Goal: Task Accomplishment & Management: Complete application form

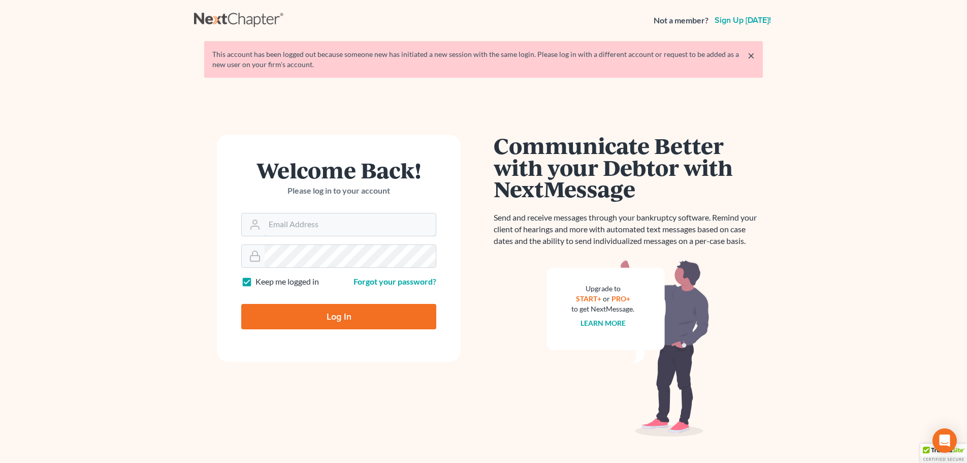
type input "[PERSON_NAME][EMAIL_ADDRESS][DOMAIN_NAME]"
click at [331, 321] on input "Log In" at bounding box center [338, 316] width 195 height 25
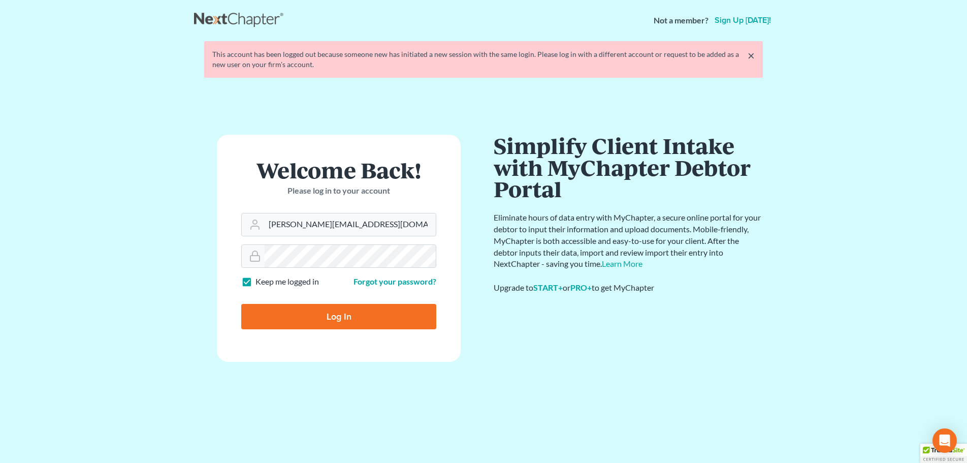
type input "Thinking..."
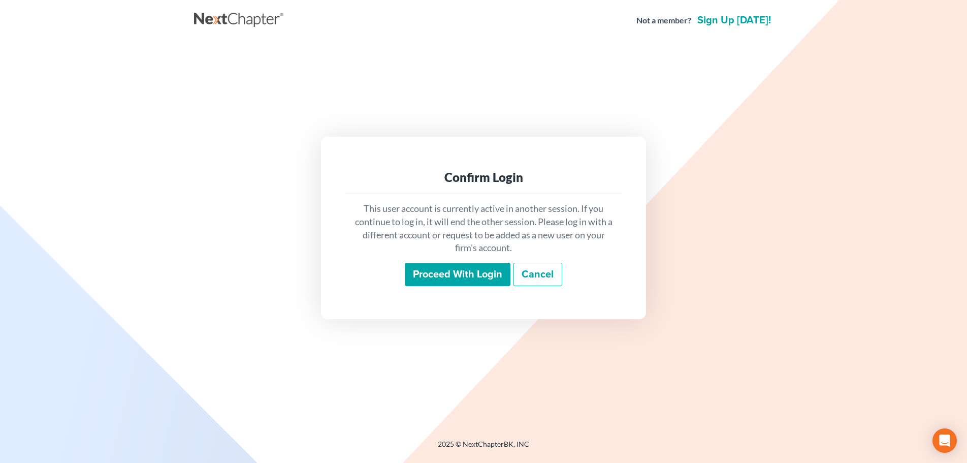
click at [452, 277] on input "Proceed with login" at bounding box center [458, 274] width 106 height 23
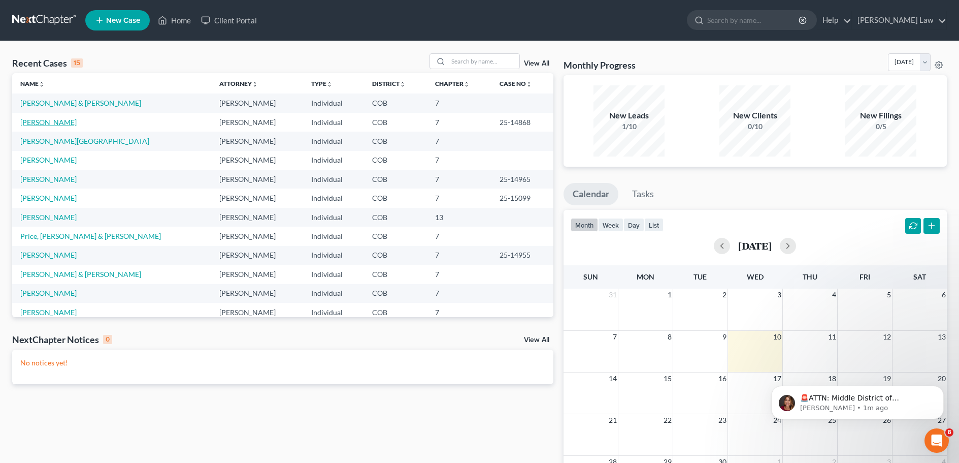
click at [54, 123] on link "[PERSON_NAME]" at bounding box center [48, 122] width 56 height 9
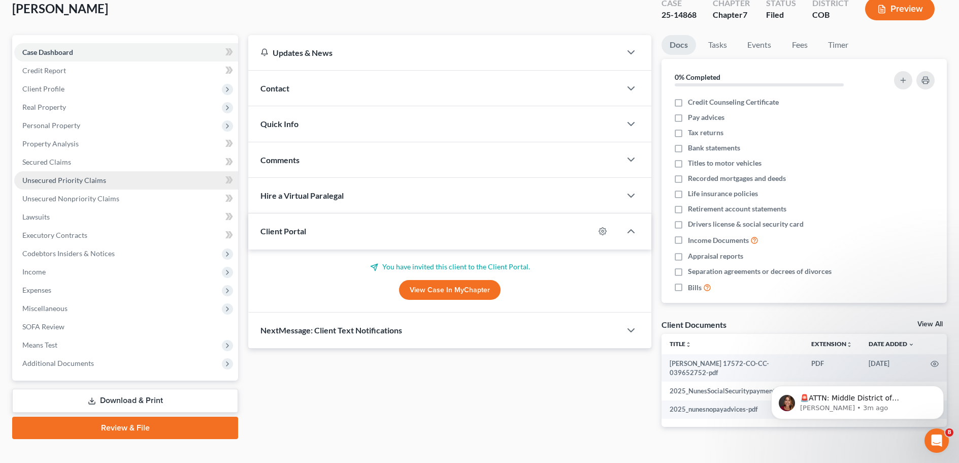
scroll to position [81, 0]
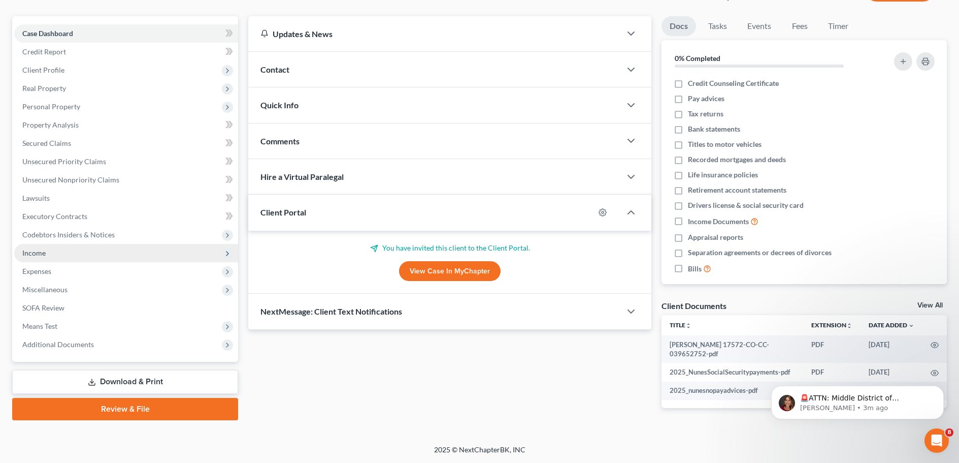
click at [61, 256] on span "Income" at bounding box center [126, 253] width 224 height 18
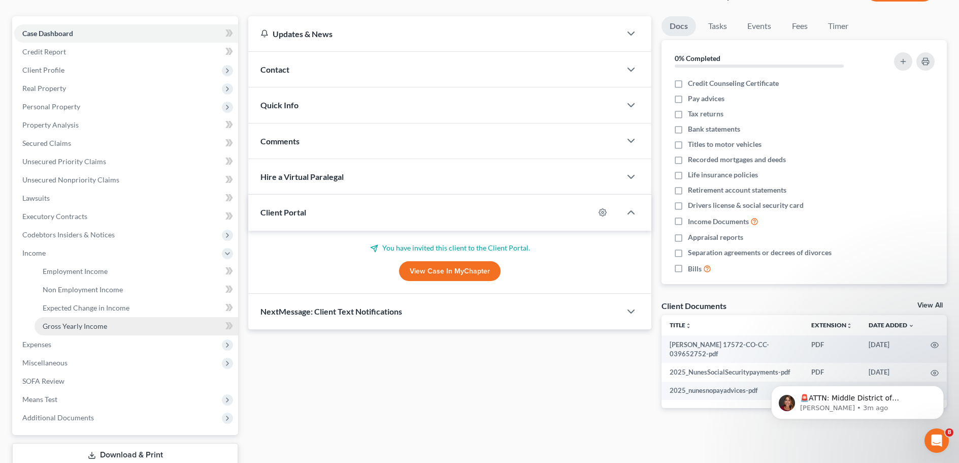
click at [85, 329] on span "Gross Yearly Income" at bounding box center [75, 325] width 64 height 9
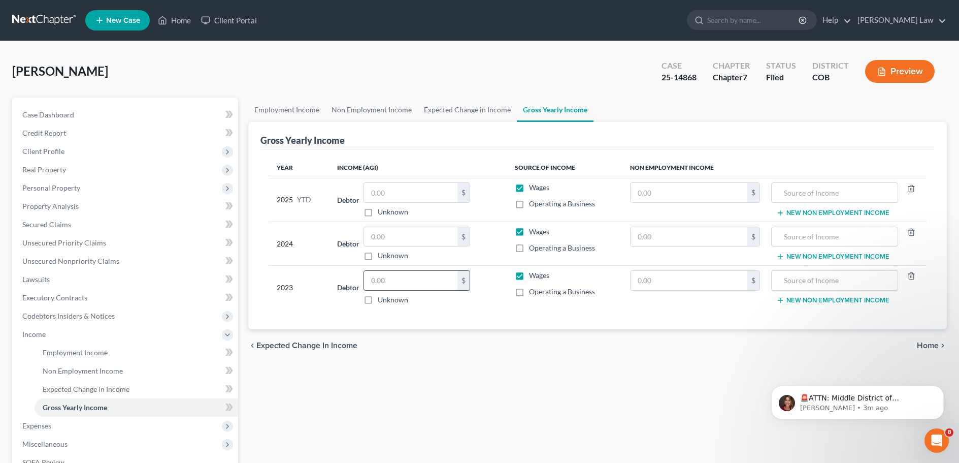
click at [391, 279] on input "text" at bounding box center [410, 280] width 93 height 19
type input "44,384"
click at [650, 281] on input "text" at bounding box center [689, 280] width 117 height 19
click at [378, 233] on input "text" at bounding box center [410, 236] width 93 height 19
type input "44,384"
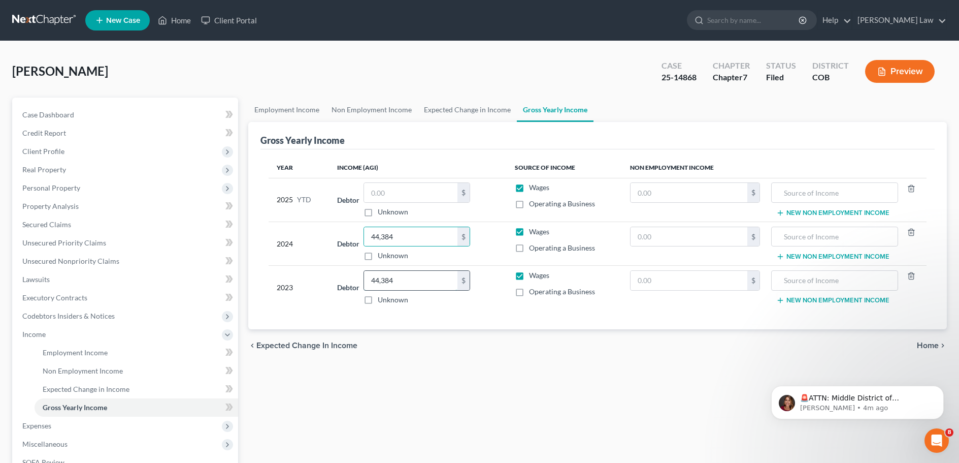
click at [397, 282] on input "44,384" at bounding box center [410, 280] width 93 height 19
click at [645, 236] on input "text" at bounding box center [689, 236] width 117 height 19
click at [650, 284] on input "text" at bounding box center [689, 280] width 117 height 19
type input "21,142"
click at [811, 280] on input "text" at bounding box center [835, 280] width 116 height 19
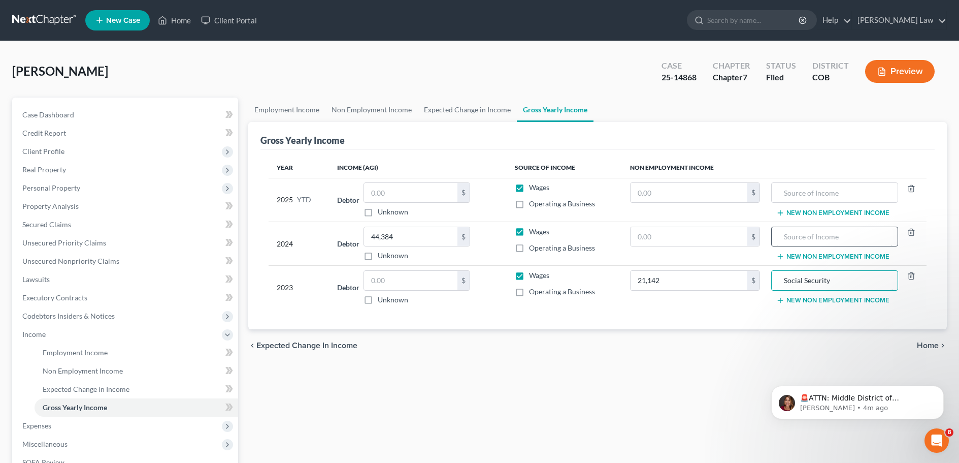
type input "Social Security"
click at [794, 239] on input "text" at bounding box center [835, 236] width 116 height 19
type input "Social Security"
click at [642, 236] on input "text" at bounding box center [689, 236] width 117 height 19
type input "21,142"
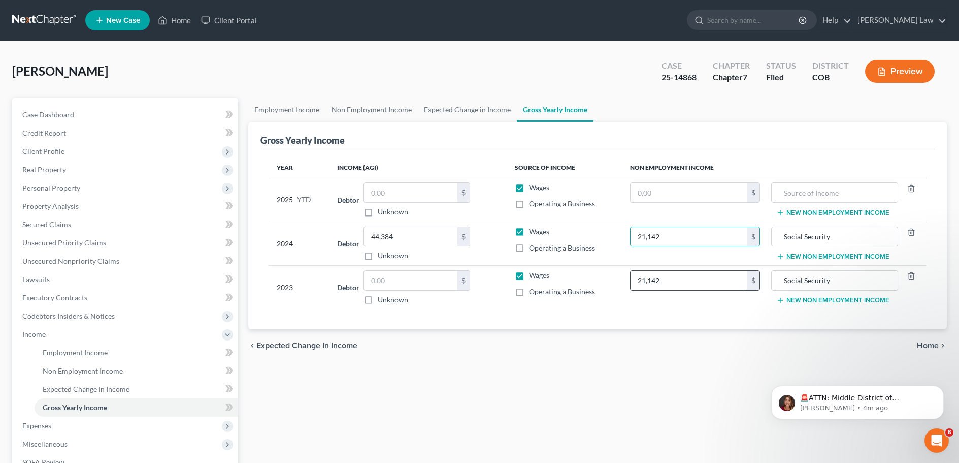
click at [666, 284] on input "21,142" at bounding box center [689, 280] width 117 height 19
click at [377, 285] on input "text" at bounding box center [410, 280] width 93 height 19
click at [646, 282] on input "0" at bounding box center [689, 280] width 117 height 19
type input "23,941"
click at [408, 277] on input "text" at bounding box center [410, 280] width 93 height 19
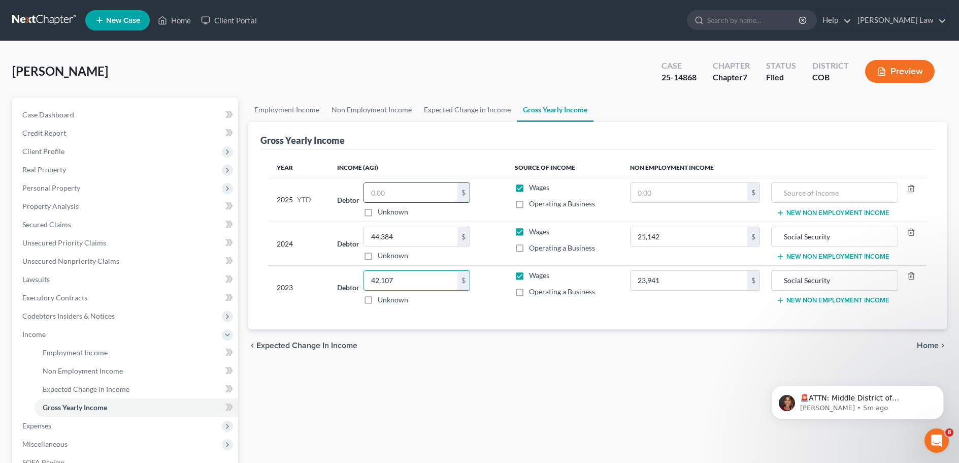
type input "42,107"
click at [396, 194] on input "text" at bounding box center [410, 192] width 93 height 19
type input "6,994"
click at [669, 193] on input "text" at bounding box center [689, 192] width 117 height 19
type input "14,882"
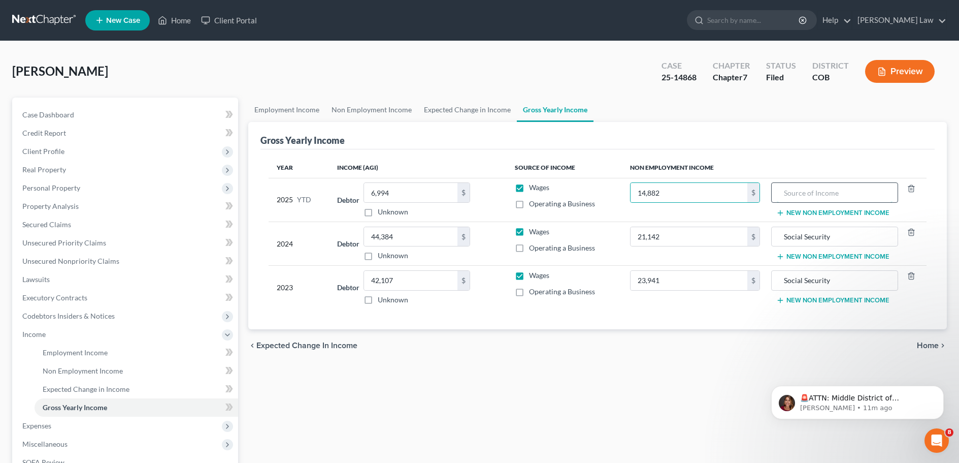
click at [808, 192] on input "text" at bounding box center [835, 192] width 116 height 19
type input "Social Security"
click at [929, 343] on span "Home" at bounding box center [928, 345] width 22 height 8
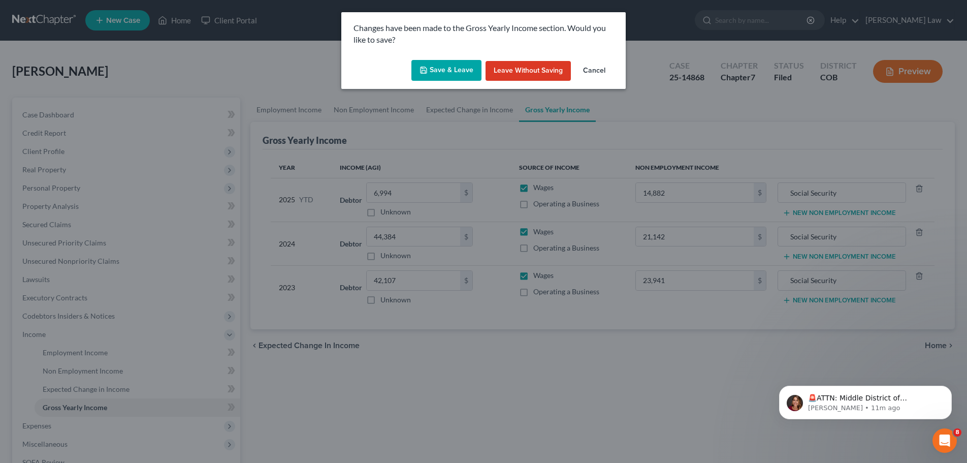
click at [456, 69] on button "Save & Leave" at bounding box center [446, 70] width 70 height 21
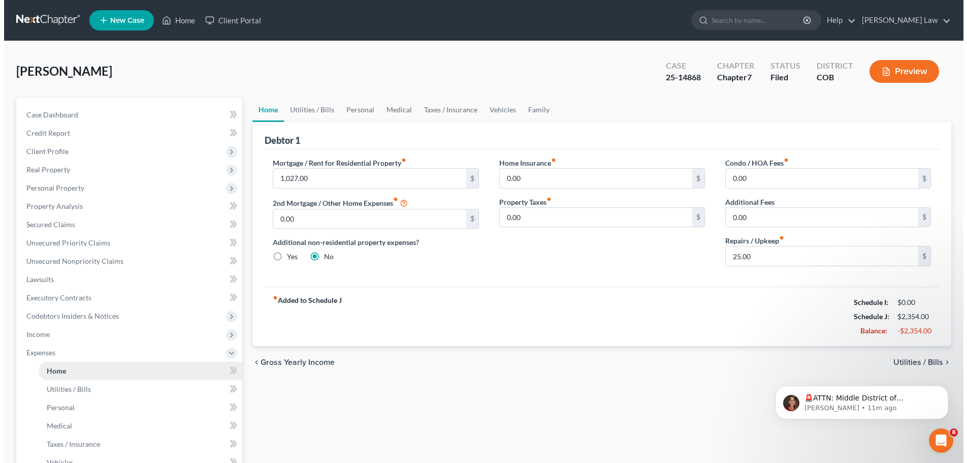
scroll to position [152, 0]
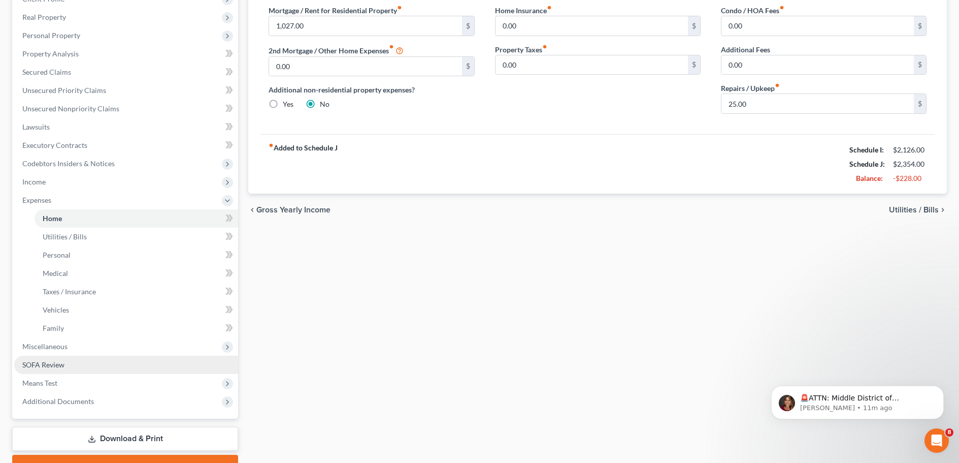
click at [53, 367] on span "SOFA Review" at bounding box center [43, 364] width 42 height 9
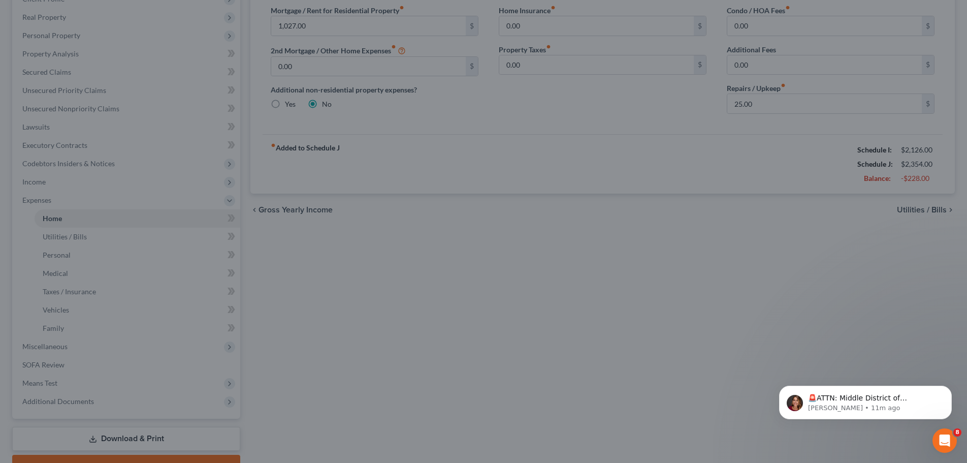
click at [78, 236] on div at bounding box center [483, 231] width 967 height 463
click at [947, 390] on icon "Dismiss notification" at bounding box center [949, 388] width 4 height 4
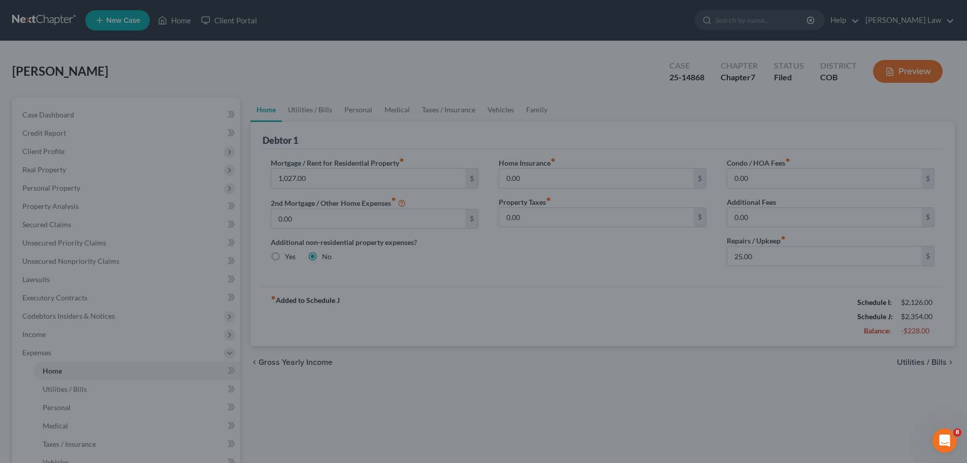
click at [136, 112] on div at bounding box center [483, 231] width 967 height 463
click at [914, 21] on div at bounding box center [483, 231] width 967 height 463
click at [940, 194] on div at bounding box center [483, 231] width 967 height 463
click at [941, 441] on icon "Open Intercom Messenger" at bounding box center [943, 439] width 17 height 17
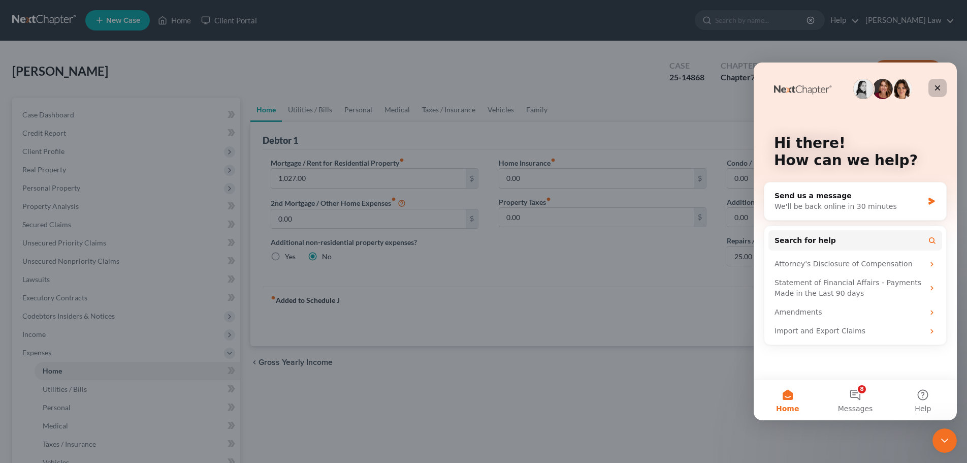
click at [938, 92] on div "Close" at bounding box center [937, 88] width 18 height 18
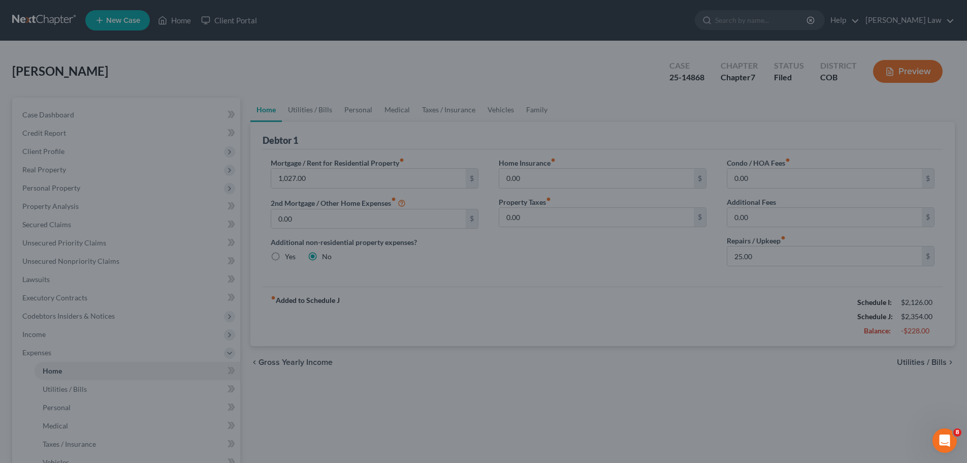
drag, startPoint x: 438, startPoint y: 192, endPoint x: 324, endPoint y: 397, distance: 233.7
click at [324, 397] on div at bounding box center [483, 231] width 967 height 463
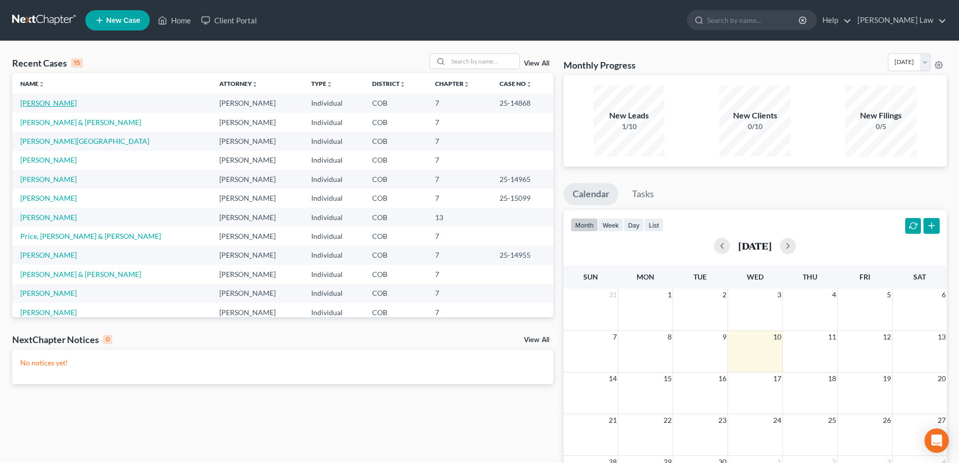
click at [46, 103] on link "[PERSON_NAME]" at bounding box center [48, 103] width 56 height 9
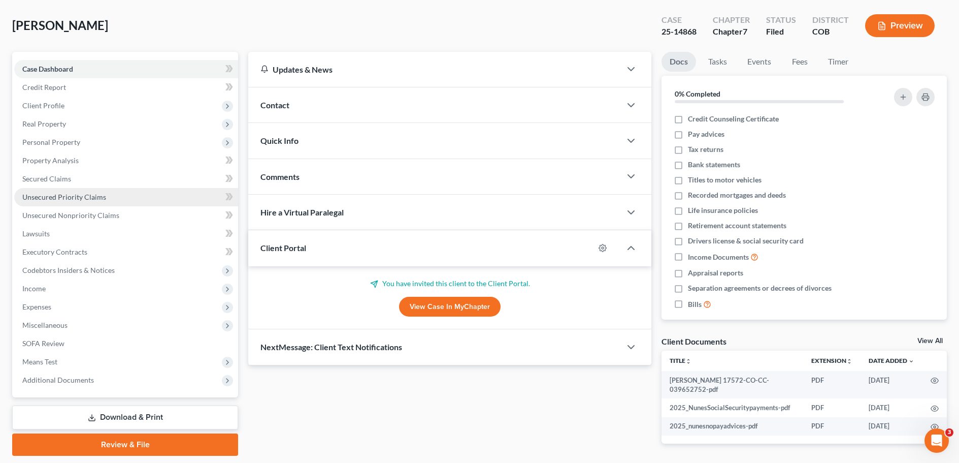
scroll to position [81, 0]
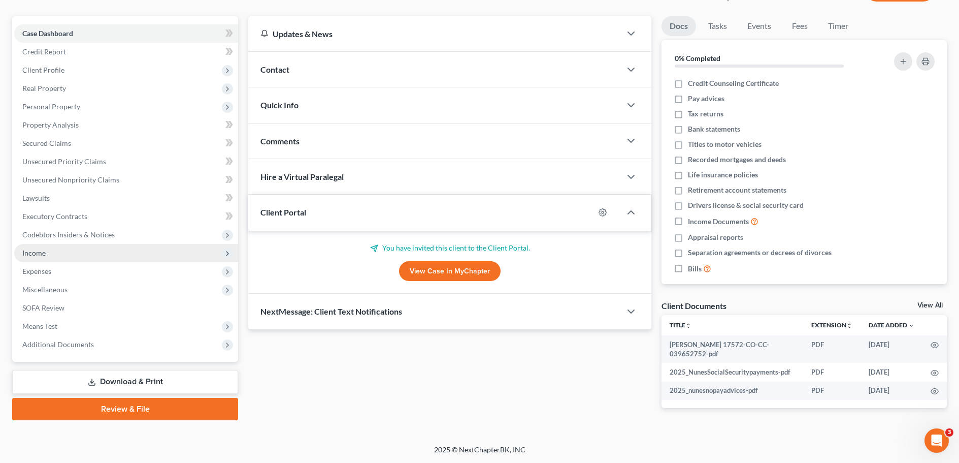
click at [37, 253] on span "Income" at bounding box center [33, 252] width 23 height 9
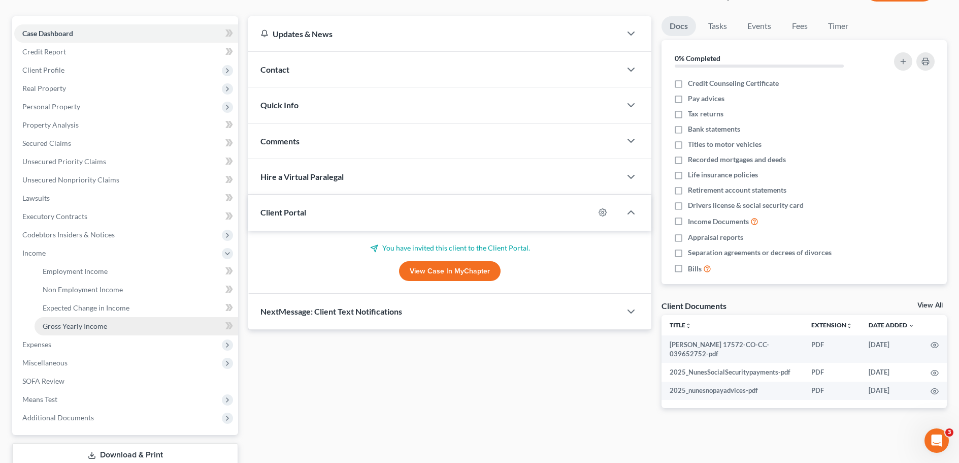
click at [77, 326] on span "Gross Yearly Income" at bounding box center [75, 325] width 64 height 9
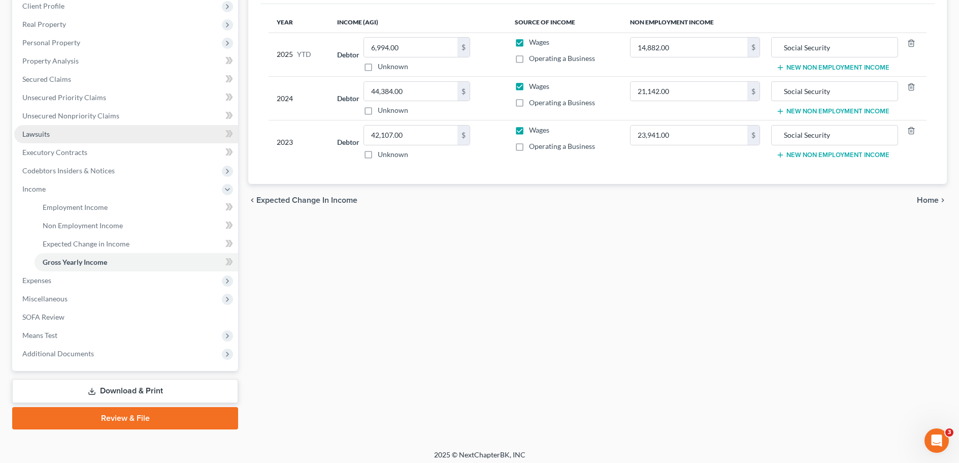
scroll to position [150, 0]
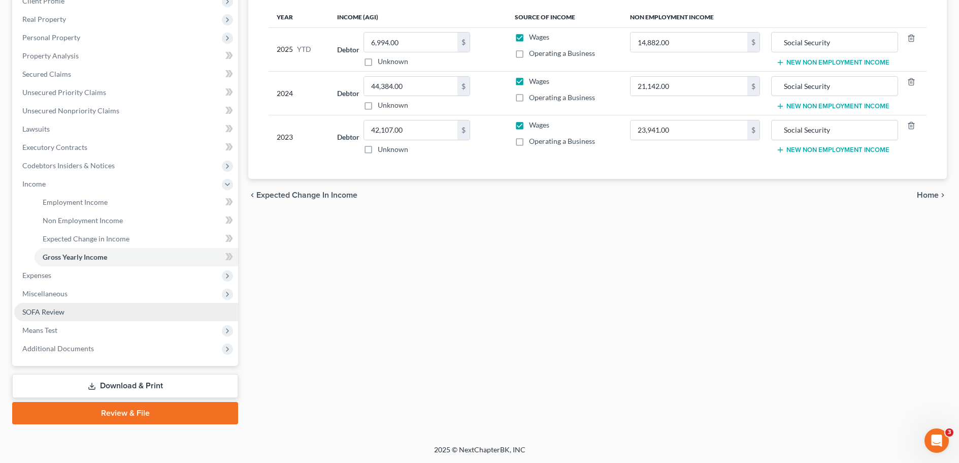
click at [51, 314] on span "SOFA Review" at bounding box center [43, 311] width 42 height 9
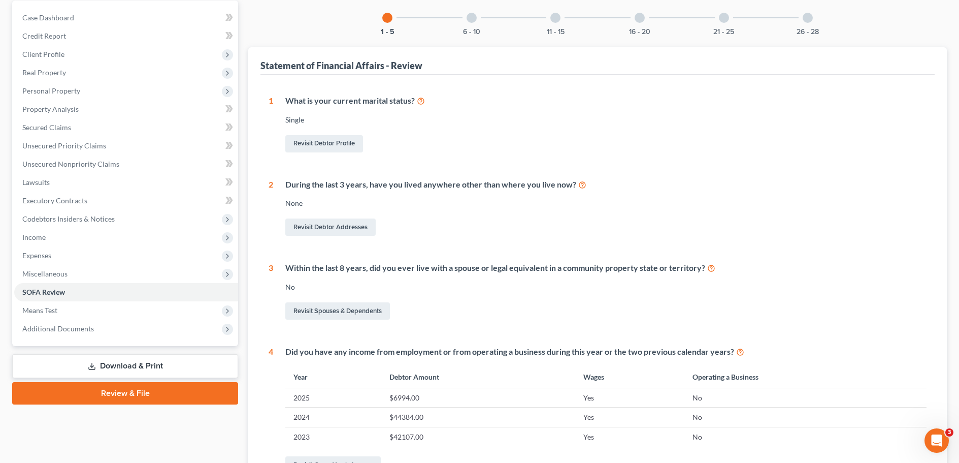
scroll to position [51, 0]
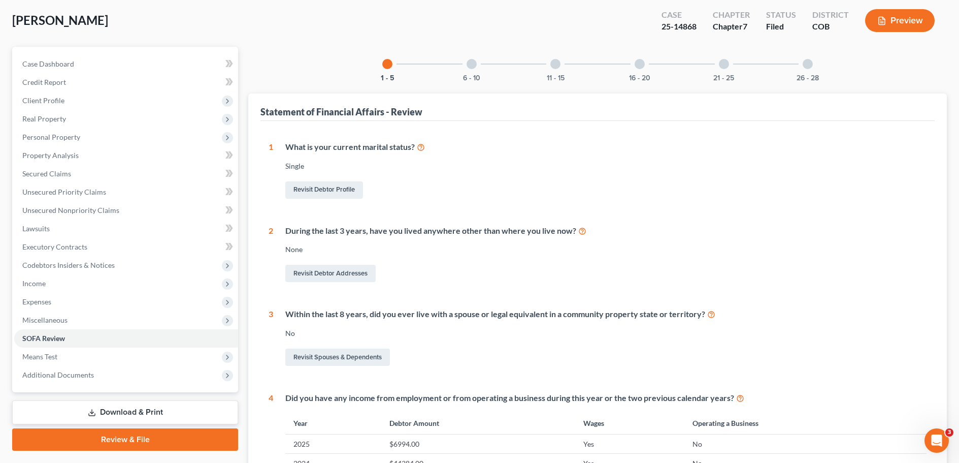
click at [472, 69] on div at bounding box center [472, 64] width 10 height 10
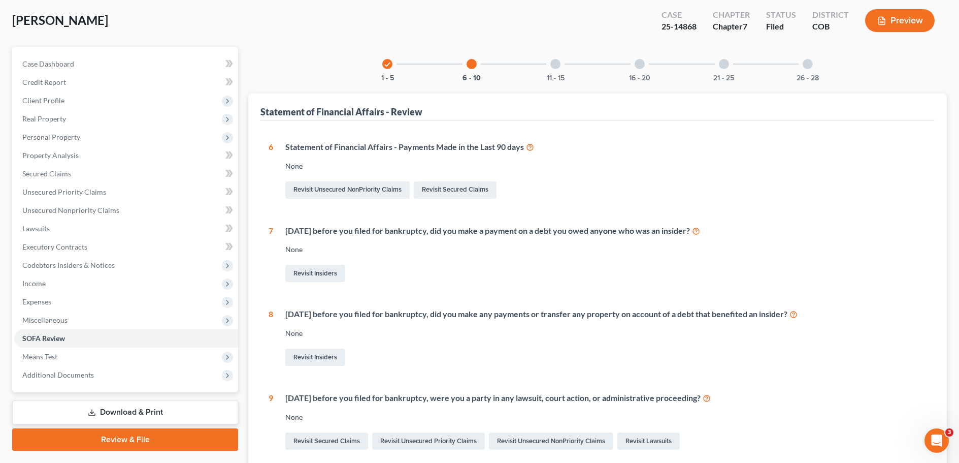
click at [637, 69] on div "16 - 20" at bounding box center [640, 64] width 35 height 35
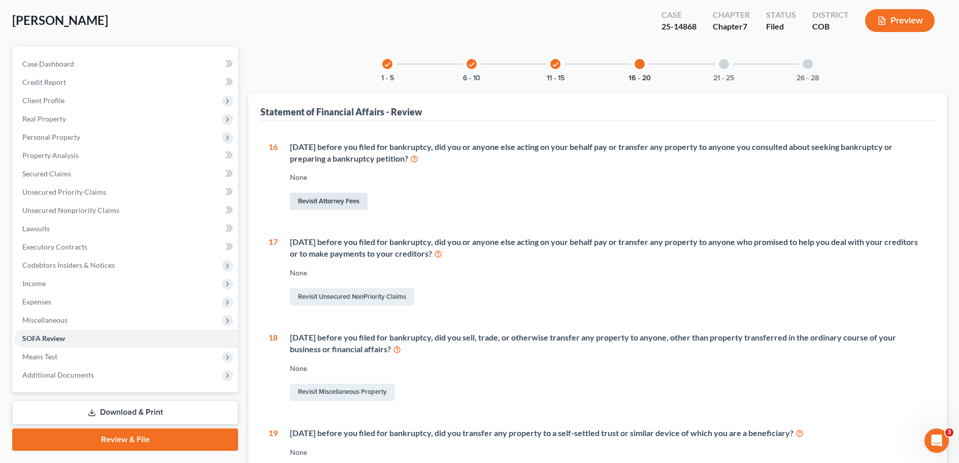
click at [317, 203] on link "Revisit Attorney Fees" at bounding box center [329, 200] width 78 height 17
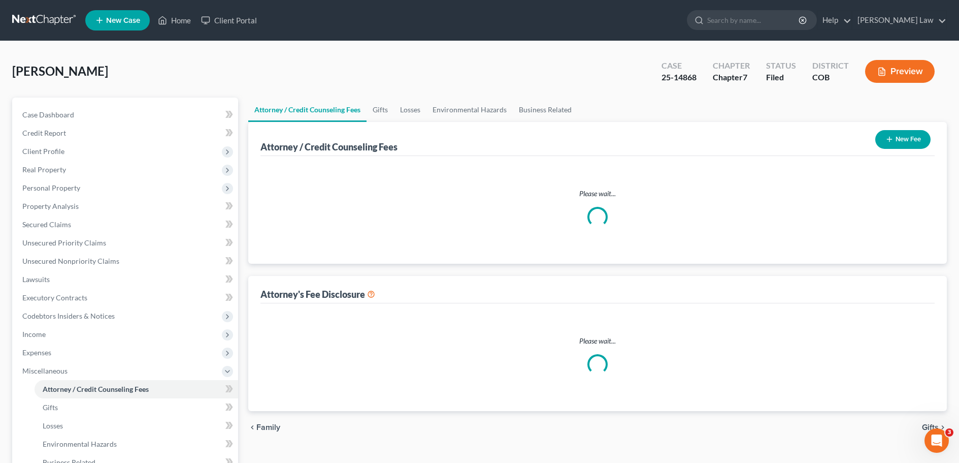
select select "0"
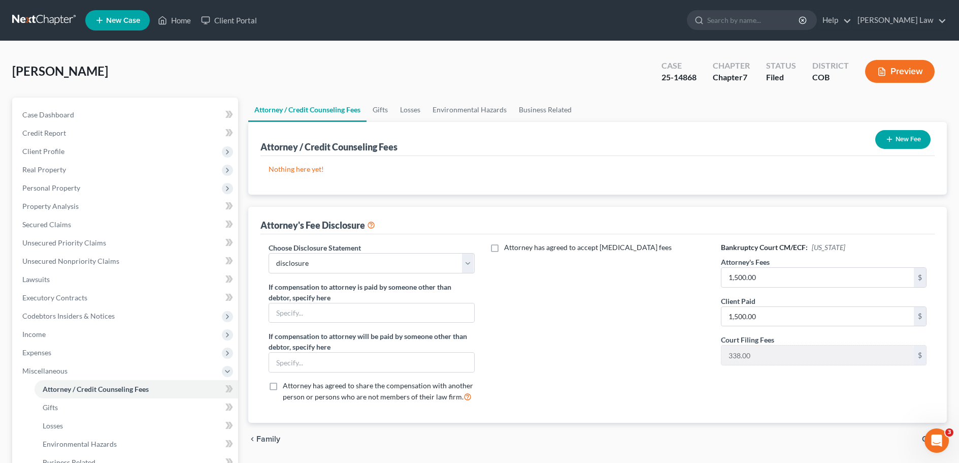
click at [888, 140] on icon "button" at bounding box center [890, 139] width 8 height 8
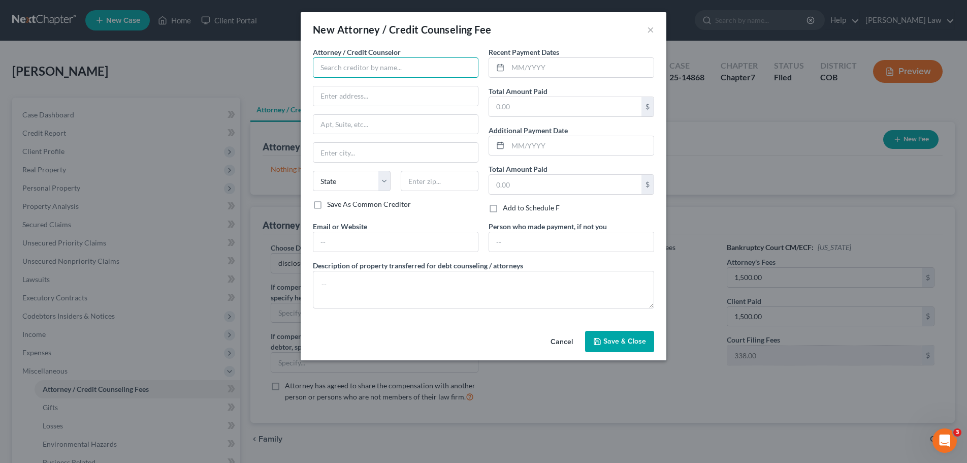
click at [335, 66] on input "text" at bounding box center [396, 67] width 166 height 20
type input "Jason Kinnaird"
click at [340, 92] on input "text" at bounding box center [395, 95] width 165 height 19
type input "415 W BIJOU ST"
type input "COLORADO SPRINGS"
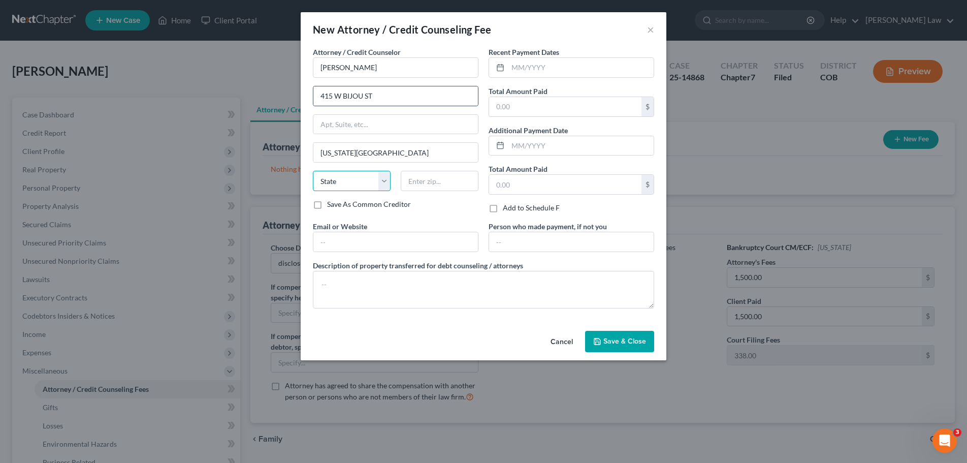
select select "5"
type input "80905"
type input "jason@kinnairdlaw.com"
type input "Colorado Springs"
click at [499, 105] on input "text" at bounding box center [565, 106] width 152 height 19
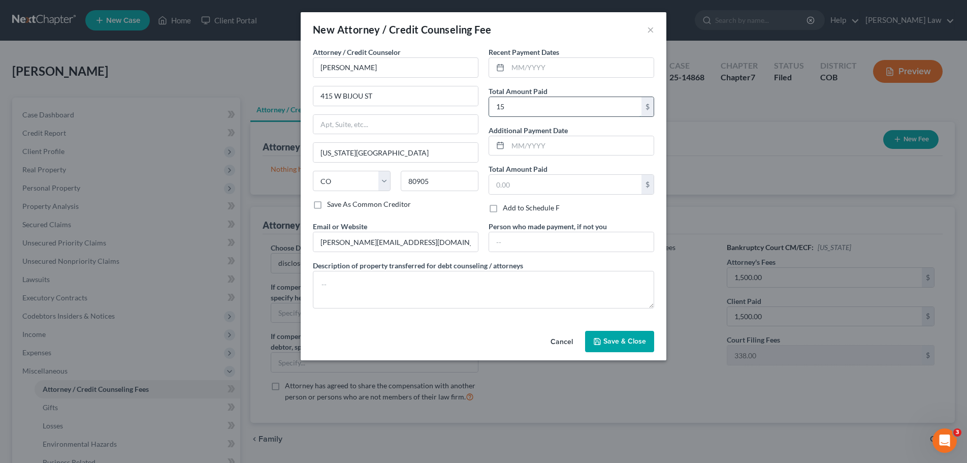
type input "1"
click at [503, 181] on input "text" at bounding box center [565, 184] width 152 height 19
type input "1,500"
click at [499, 68] on icon at bounding box center [500, 67] width 8 height 8
click at [500, 145] on icon at bounding box center [500, 145] width 8 height 8
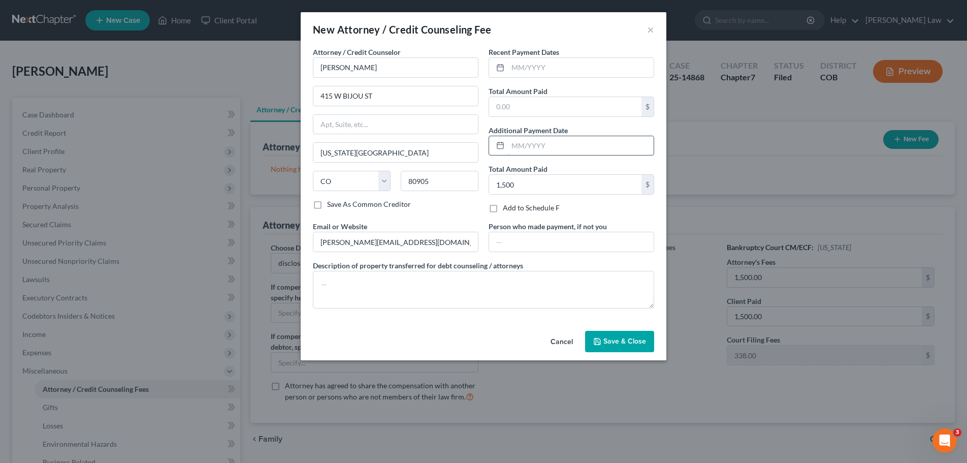
click at [511, 145] on input "text" at bounding box center [581, 145] width 146 height 19
type input "06/13/25"
click at [546, 67] on input "text" at bounding box center [581, 67] width 146 height 19
type input "06/13"
click at [499, 107] on input "text" at bounding box center [565, 106] width 152 height 19
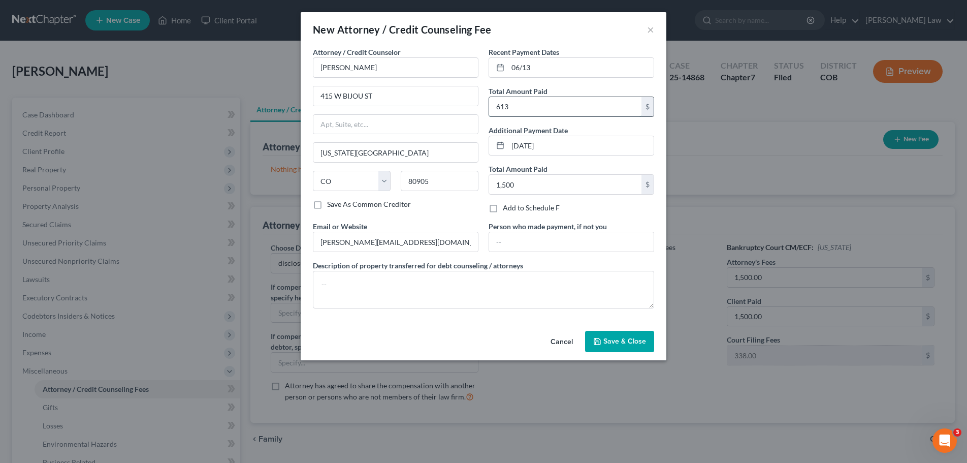
type input "613"
click at [499, 69] on icon at bounding box center [500, 67] width 8 height 8
click at [511, 103] on input "613" at bounding box center [565, 106] width 152 height 19
type input "938"
click at [500, 146] on icon at bounding box center [500, 145] width 8 height 8
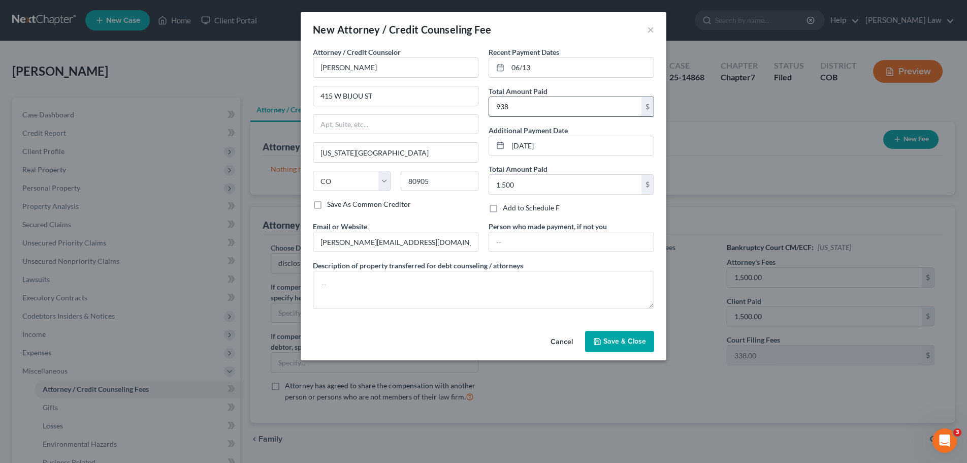
click at [515, 106] on input "938" at bounding box center [565, 106] width 152 height 19
type input "1,500"
click at [550, 143] on input "06/13/25" at bounding box center [581, 145] width 146 height 19
type input "0"
click at [530, 69] on input "06/13" at bounding box center [581, 67] width 146 height 19
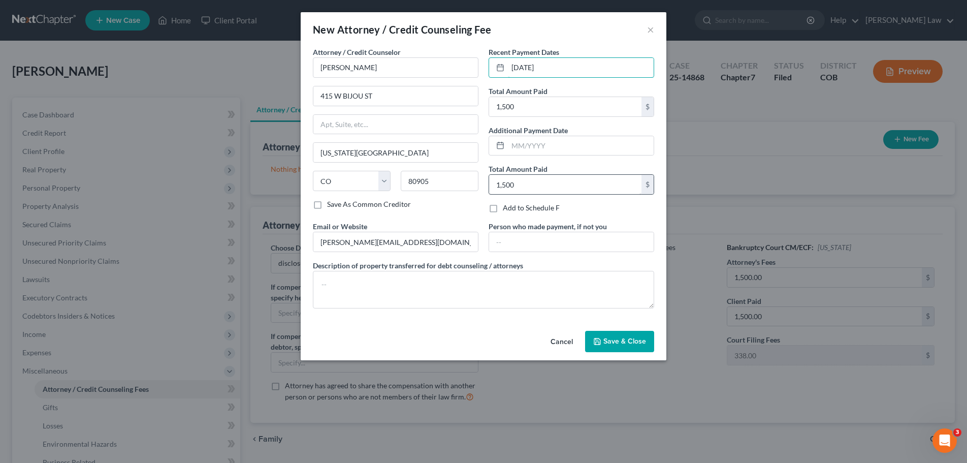
type input "06/13/25"
click at [525, 180] on input "1,500" at bounding box center [565, 184] width 152 height 19
click at [614, 339] on span "Save & Close" at bounding box center [624, 341] width 43 height 9
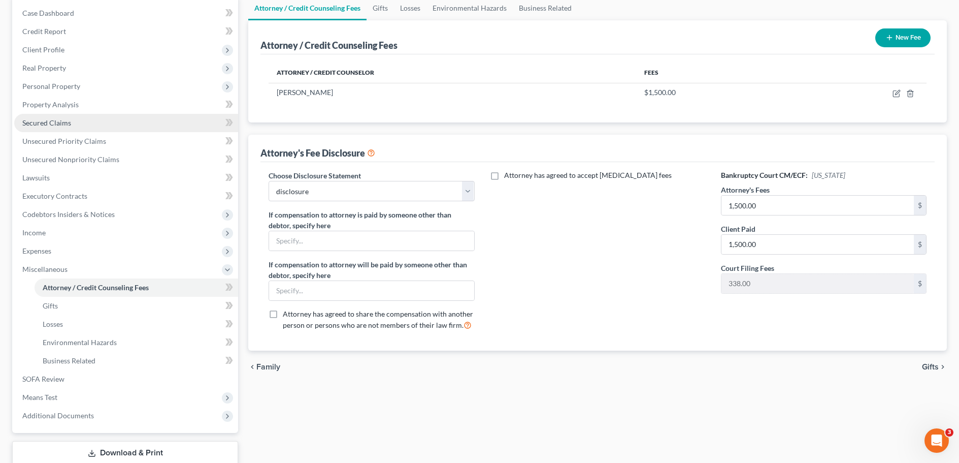
scroll to position [152, 0]
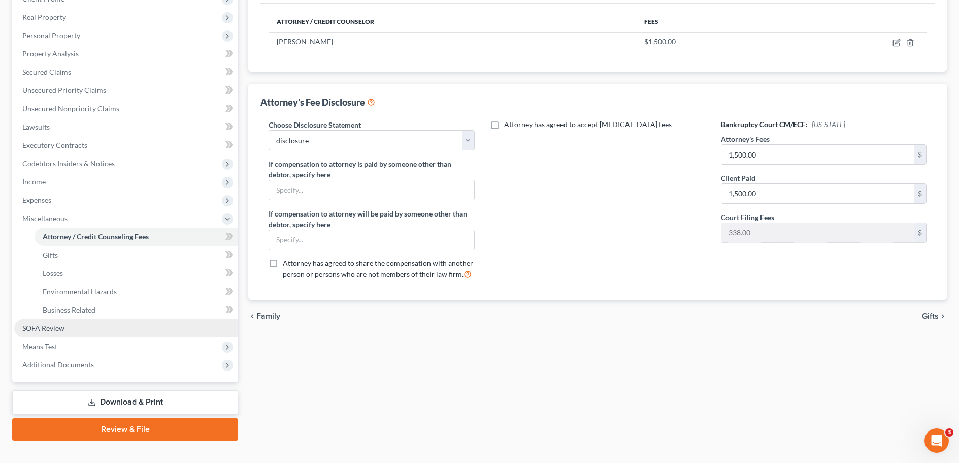
click at [45, 327] on span "SOFA Review" at bounding box center [43, 327] width 42 height 9
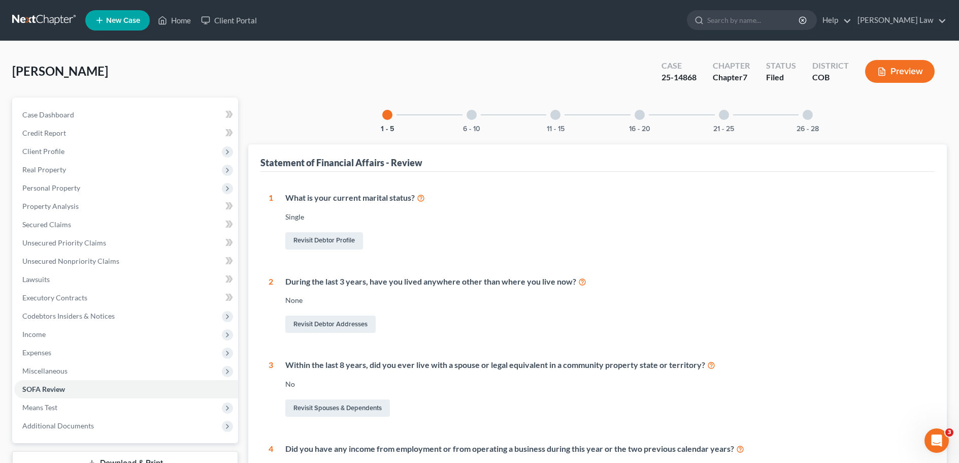
click at [643, 117] on div at bounding box center [640, 115] width 10 height 10
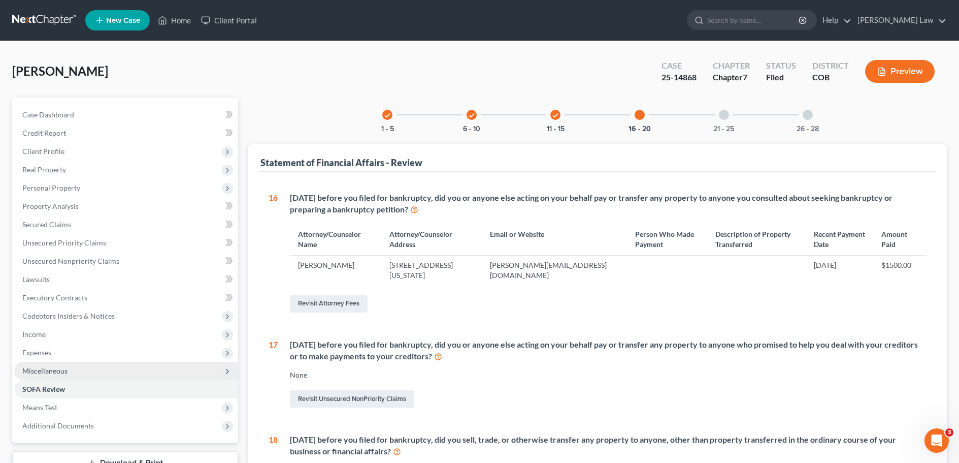
click at [45, 367] on span "Miscellaneous" at bounding box center [44, 370] width 45 height 9
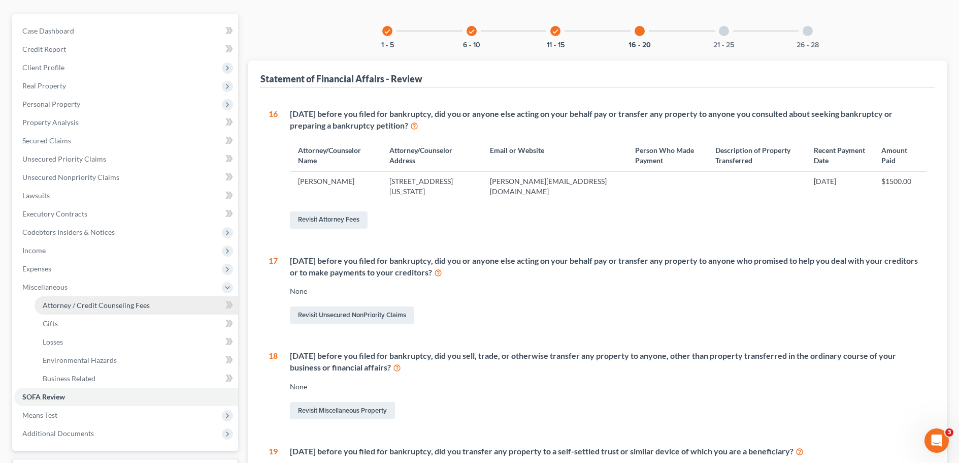
scroll to position [102, 0]
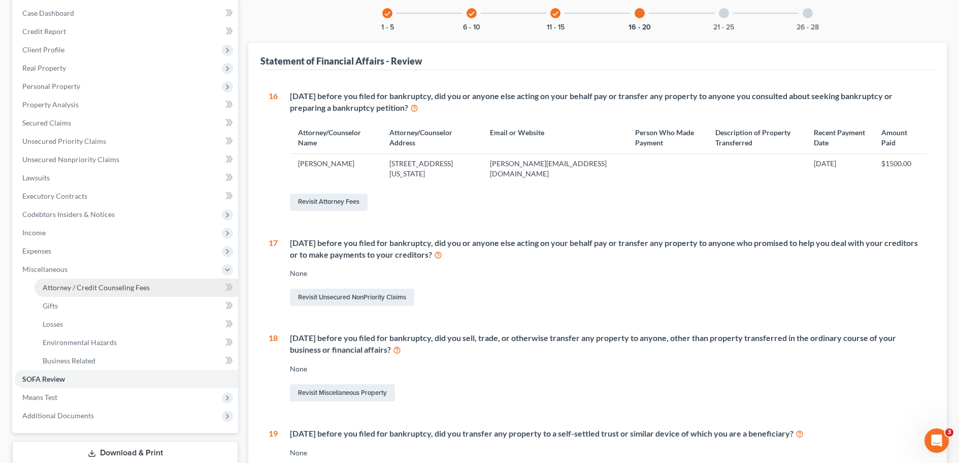
click at [96, 288] on span "Attorney / Credit Counseling Fees" at bounding box center [96, 287] width 107 height 9
select select "0"
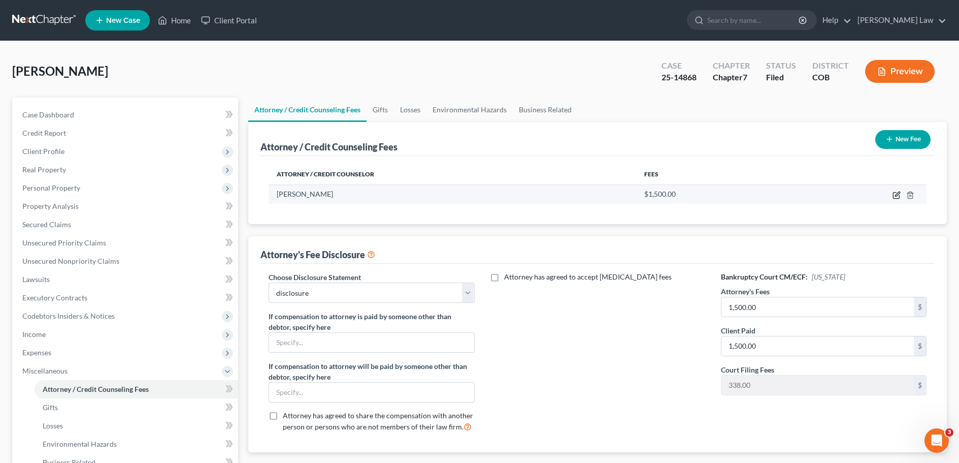
click at [897, 195] on icon "button" at bounding box center [897, 195] width 8 height 8
select select "5"
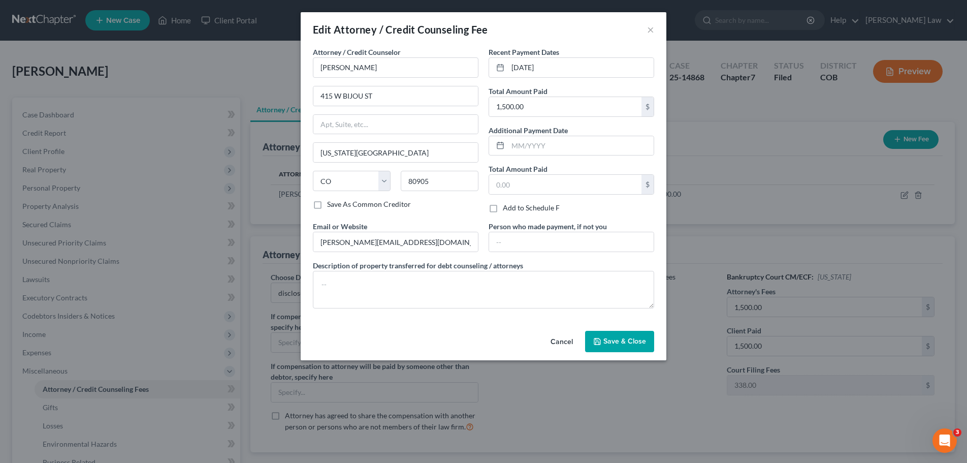
click at [616, 341] on span "Save & Close" at bounding box center [624, 341] width 43 height 9
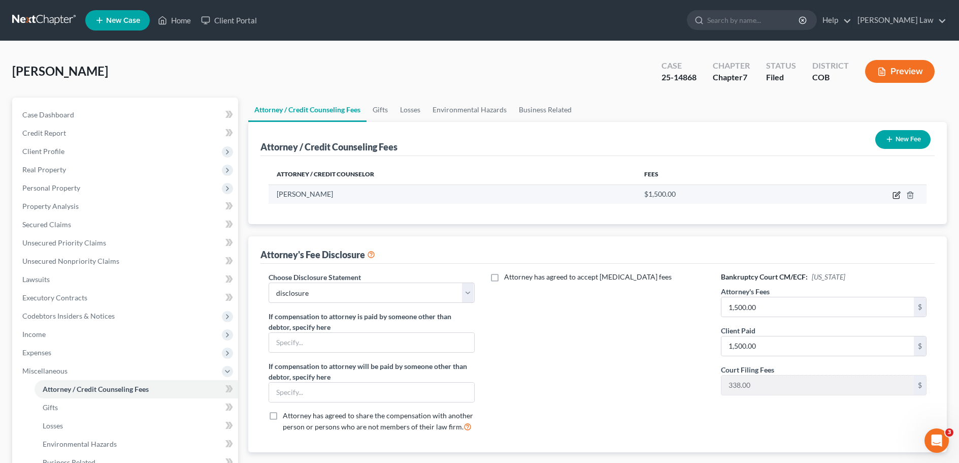
click at [895, 198] on icon "button" at bounding box center [897, 195] width 8 height 8
select select "5"
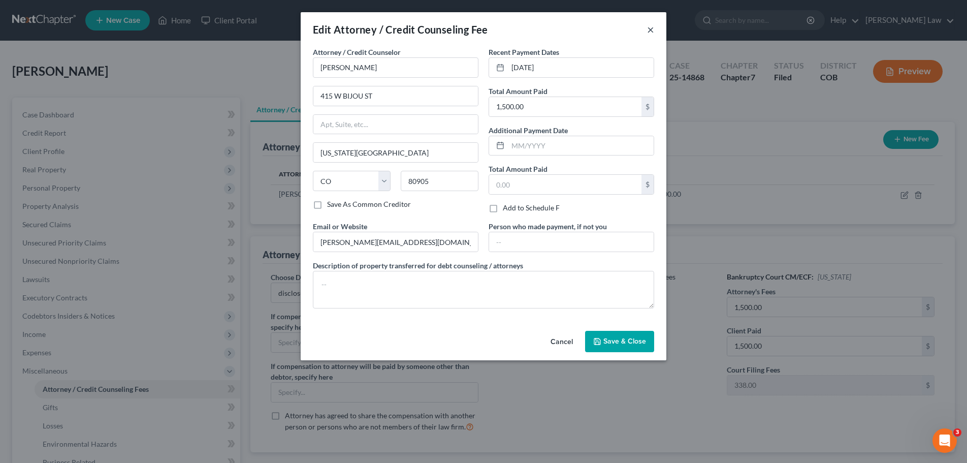
click at [651, 30] on button "×" at bounding box center [650, 29] width 7 height 12
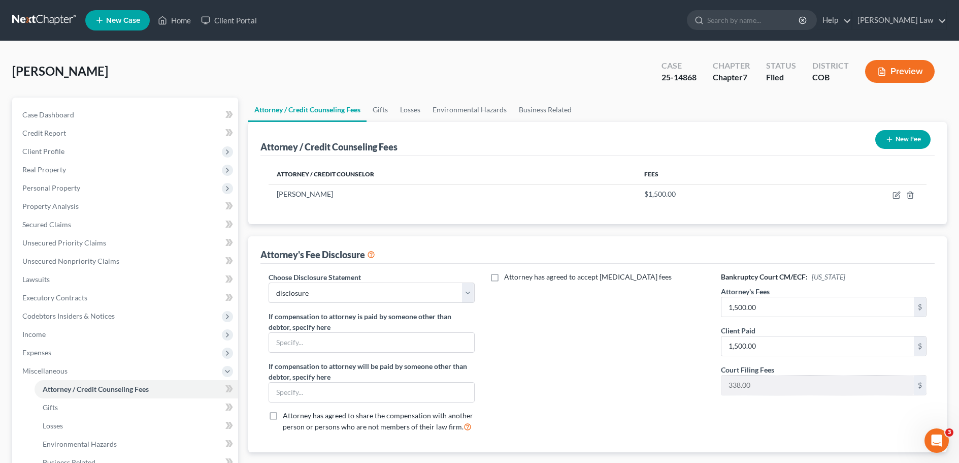
click at [901, 141] on button "New Fee" at bounding box center [902, 139] width 55 height 19
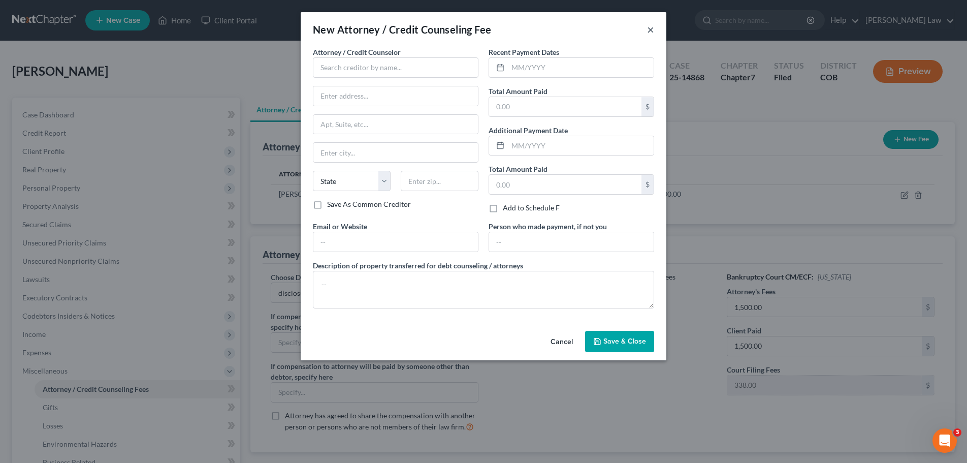
click at [652, 34] on button "×" at bounding box center [650, 29] width 7 height 12
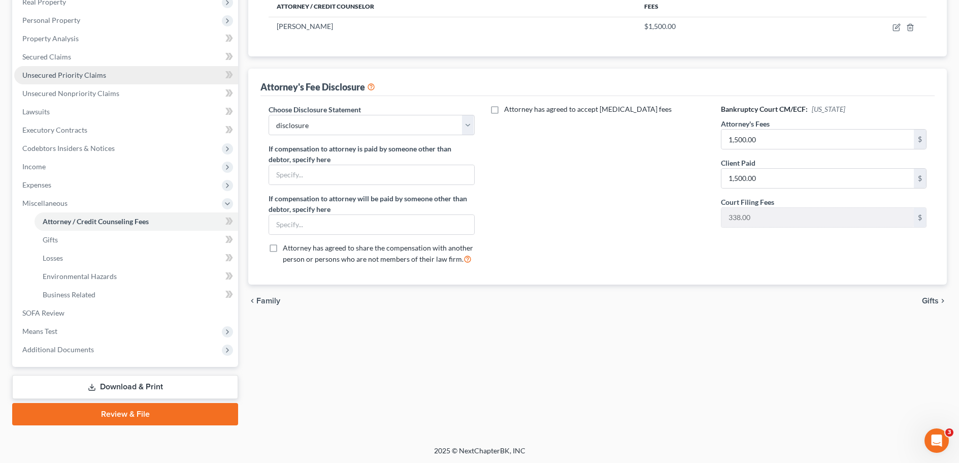
scroll to position [169, 0]
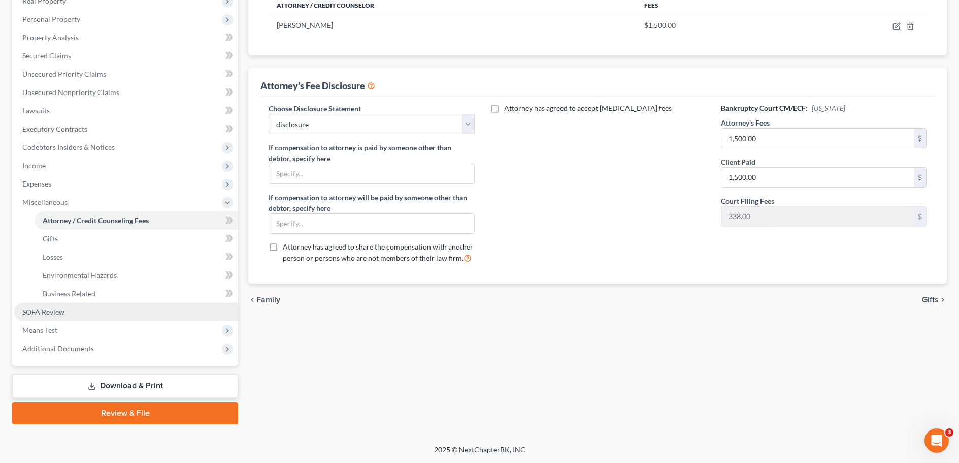
click at [54, 312] on span "SOFA Review" at bounding box center [43, 311] width 42 height 9
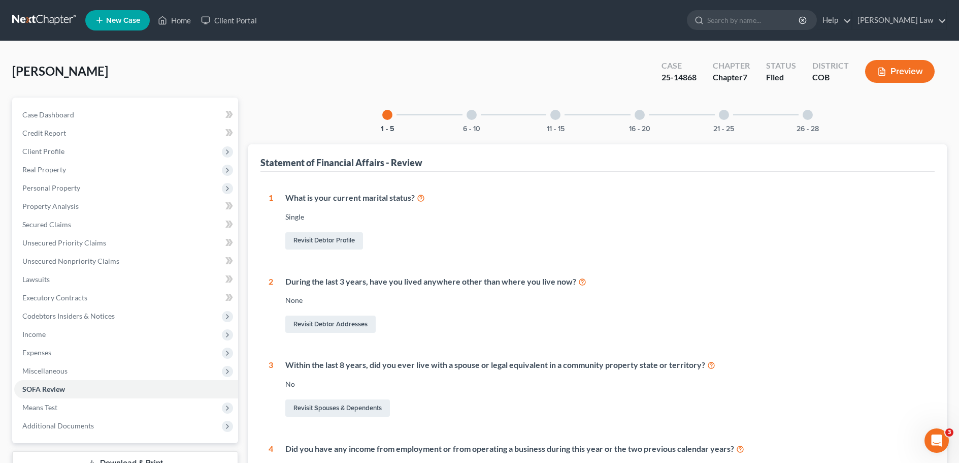
click at [640, 115] on div at bounding box center [640, 115] width 10 height 10
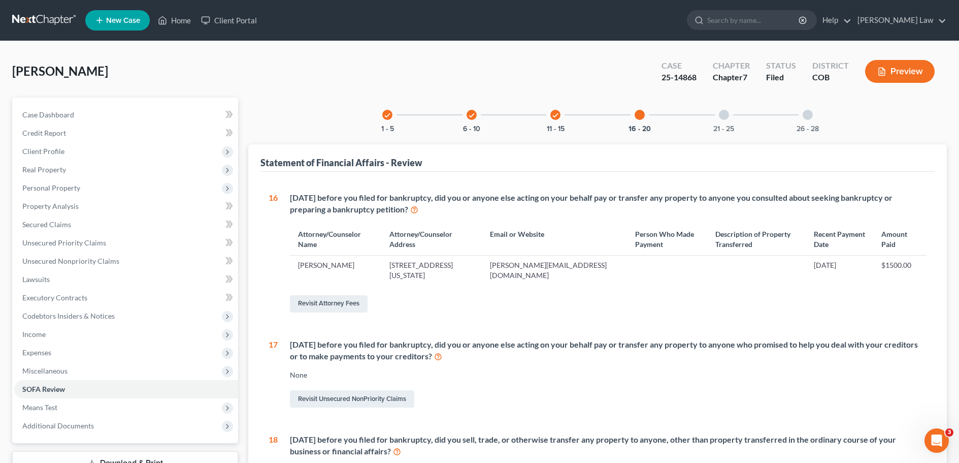
click at [722, 117] on div at bounding box center [724, 115] width 10 height 10
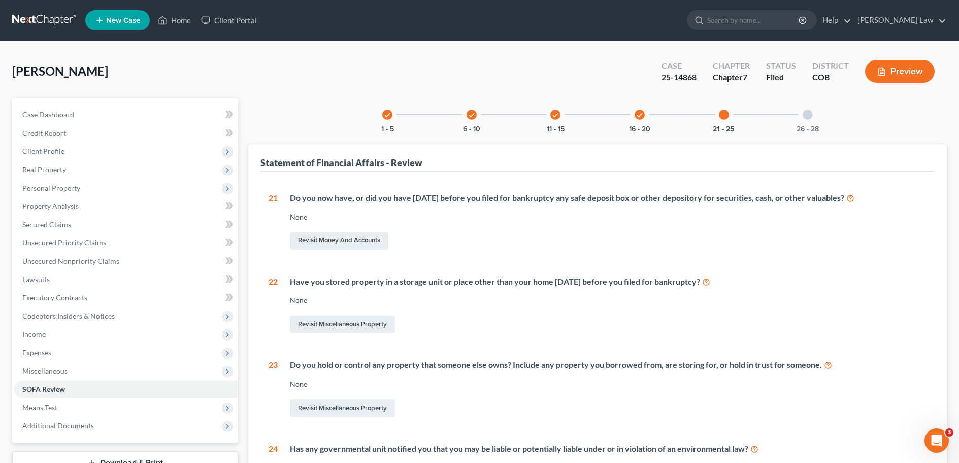
click at [804, 119] on div at bounding box center [808, 115] width 10 height 10
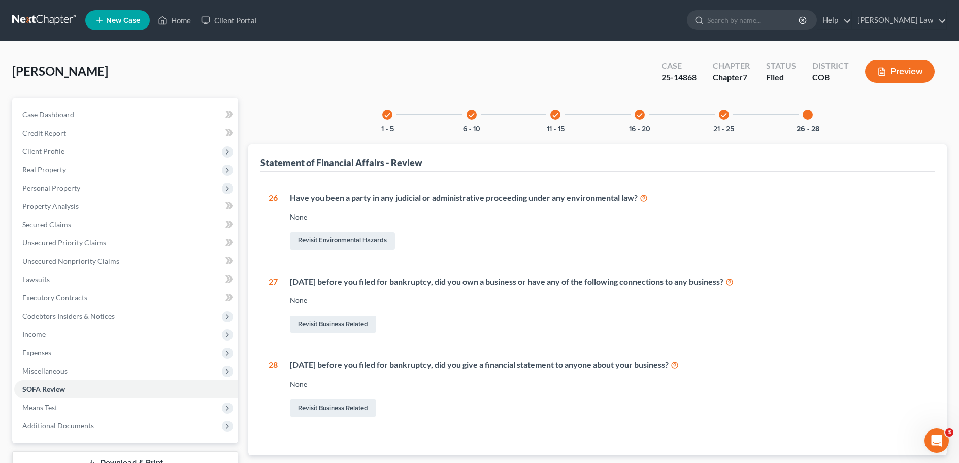
click at [636, 114] on icon "check" at bounding box center [639, 115] width 7 height 7
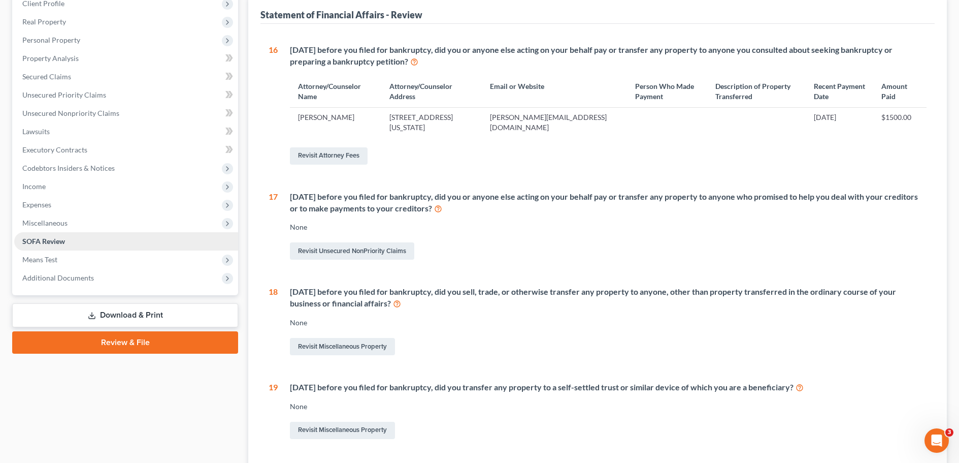
scroll to position [152, 0]
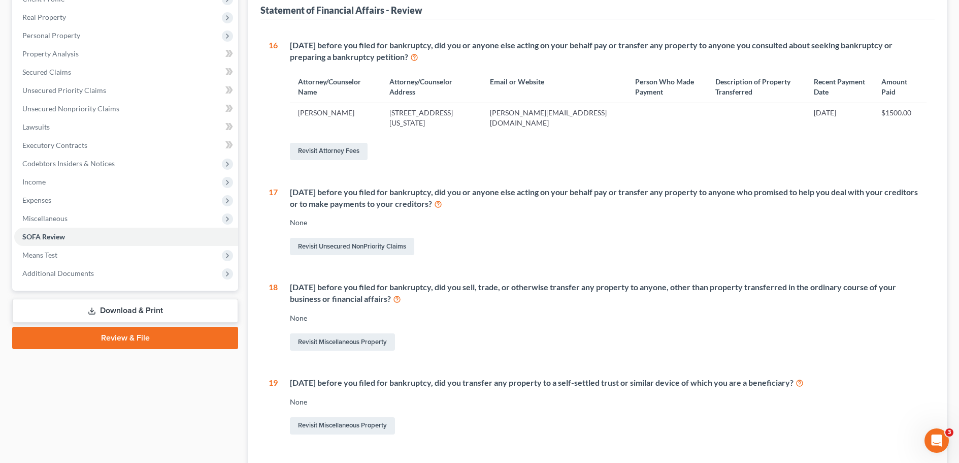
click at [119, 309] on link "Download & Print" at bounding box center [125, 311] width 226 height 24
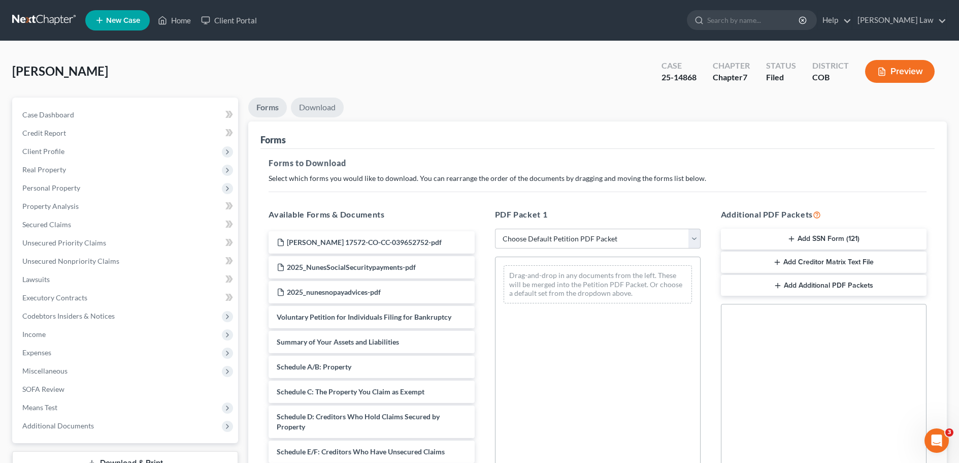
click at [313, 110] on link "Download" at bounding box center [317, 107] width 53 height 20
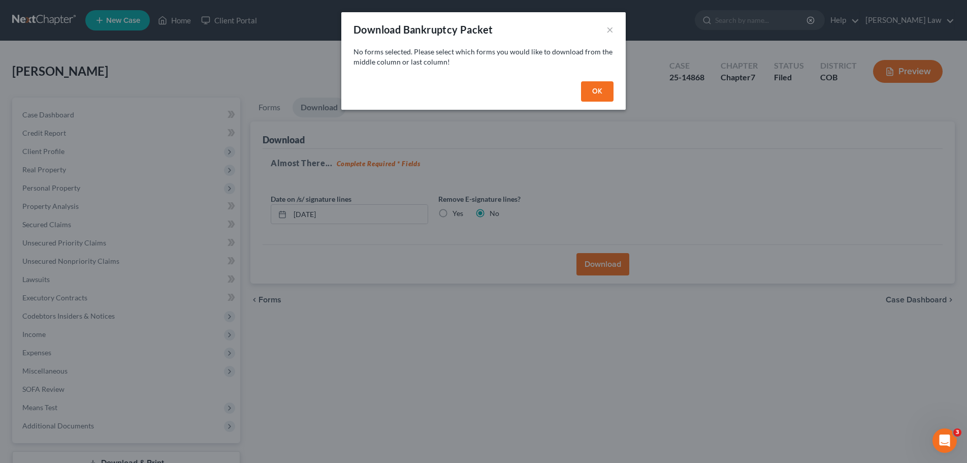
click at [596, 90] on button "OK" at bounding box center [597, 91] width 32 height 20
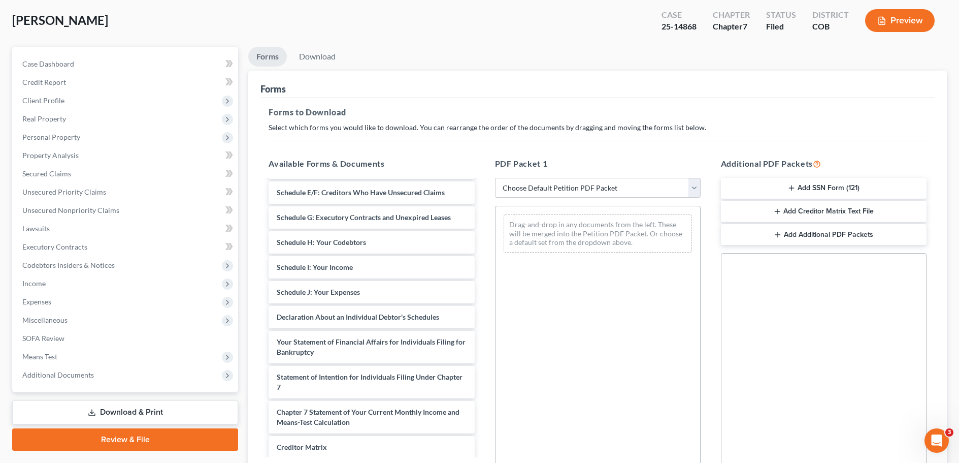
scroll to position [213, 0]
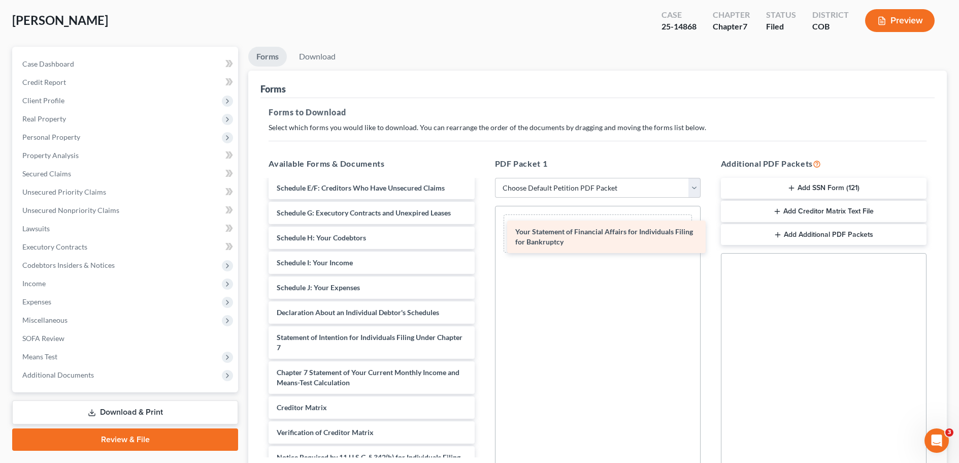
drag, startPoint x: 353, startPoint y: 338, endPoint x: 592, endPoint y: 232, distance: 261.4
click at [482, 232] on div "Your Statement of Financial Affairs for Individuals Filing for Bankruptcy Nunes…" at bounding box center [371, 236] width 222 height 536
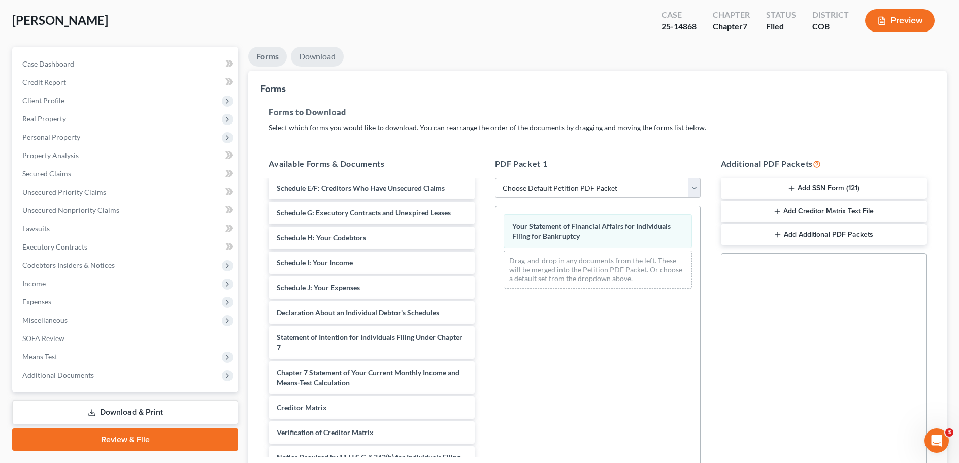
click at [320, 56] on link "Download" at bounding box center [317, 57] width 53 height 20
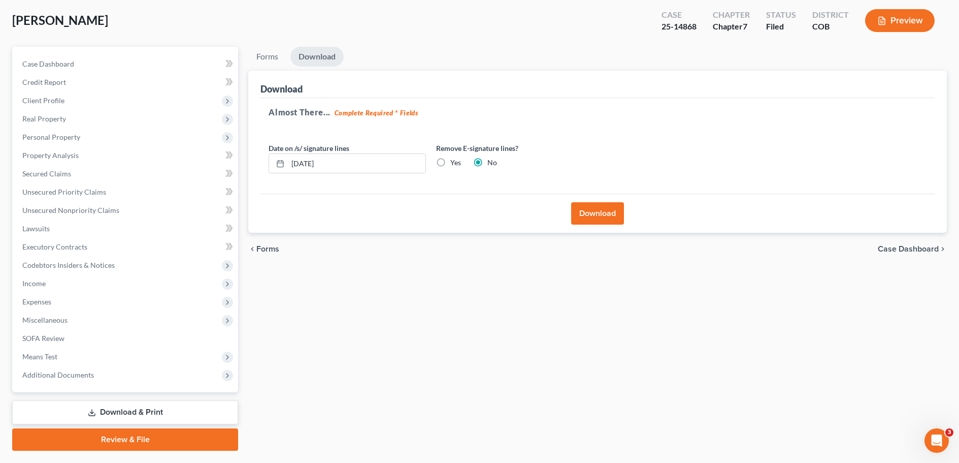
click at [597, 216] on button "Download" at bounding box center [597, 213] width 53 height 22
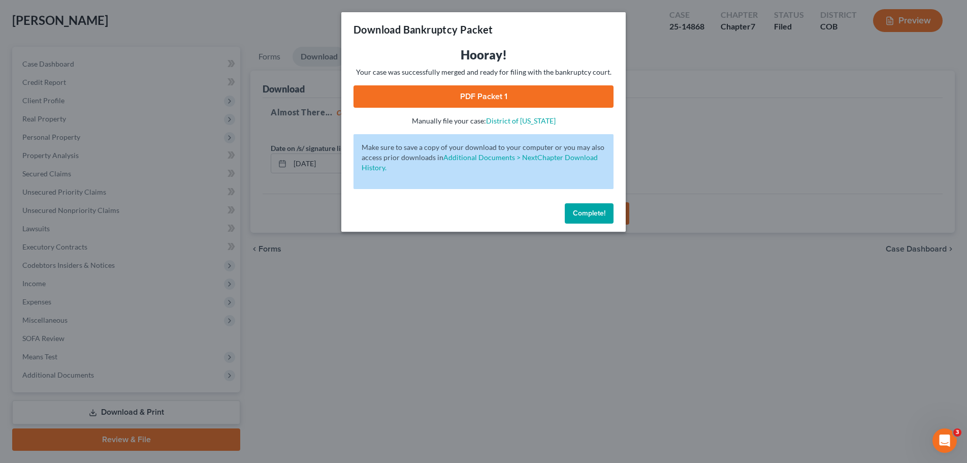
click at [476, 99] on link "PDF Packet 1" at bounding box center [483, 96] width 260 height 22
click at [702, 114] on div "Download Bankruptcy Packet Hooray! Your case was successfully merged and ready …" at bounding box center [483, 231] width 967 height 463
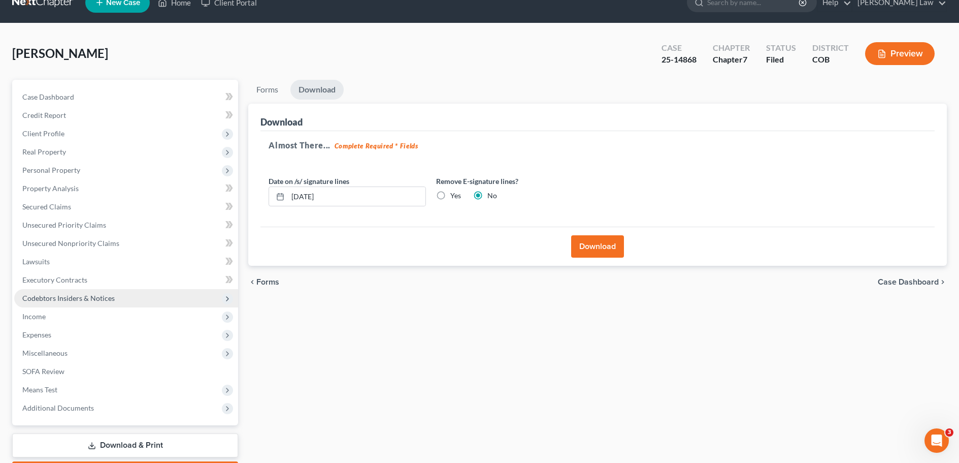
scroll to position [0, 0]
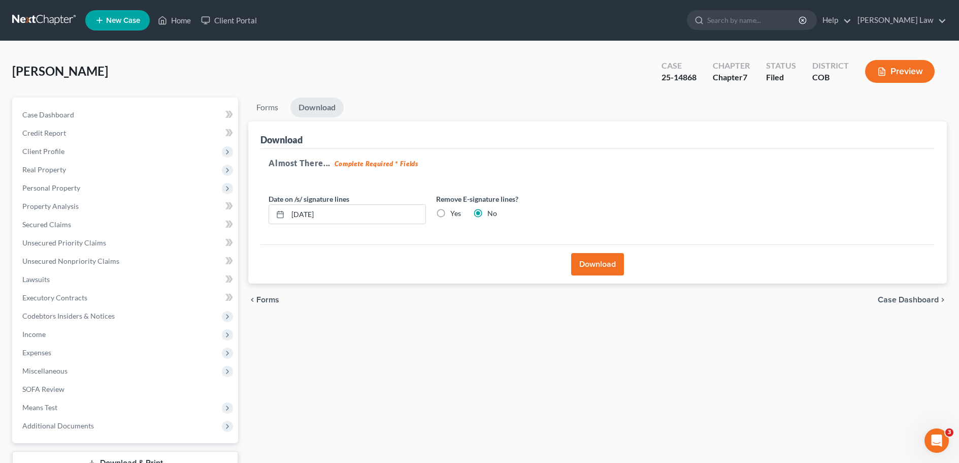
click at [42, 22] on link at bounding box center [44, 20] width 65 height 18
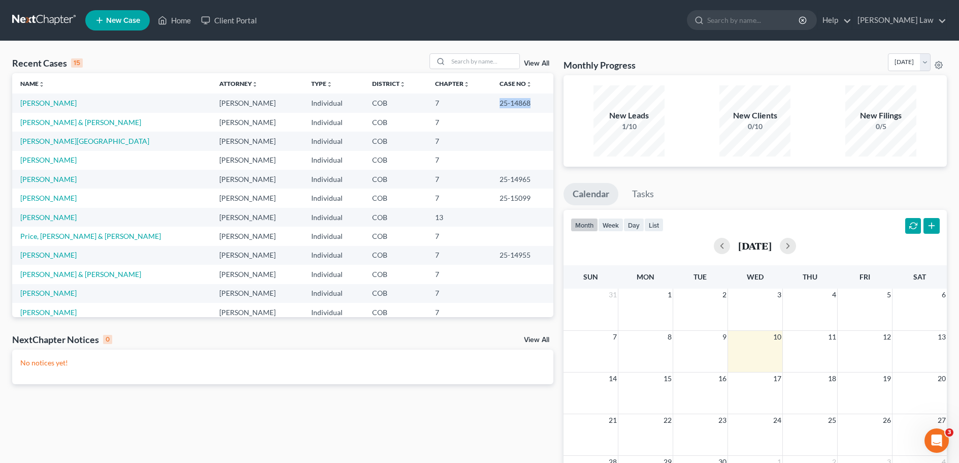
drag, startPoint x: 515, startPoint y: 102, endPoint x: 486, endPoint y: 103, distance: 29.5
click at [492, 103] on td "25-14868" at bounding box center [523, 102] width 62 height 19
copy td "25-14868"
